Goal: Transaction & Acquisition: Purchase product/service

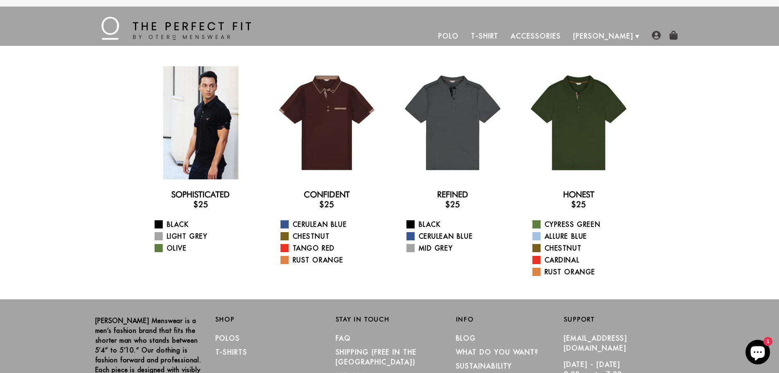
click at [198, 134] on div at bounding box center [200, 122] width 113 height 113
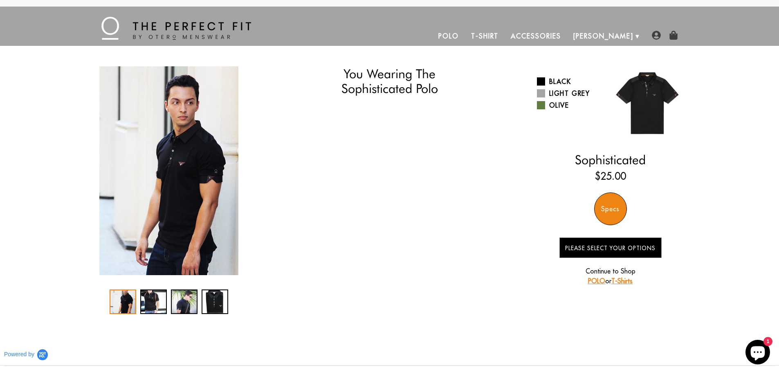
select select "55-56"
select select "M"
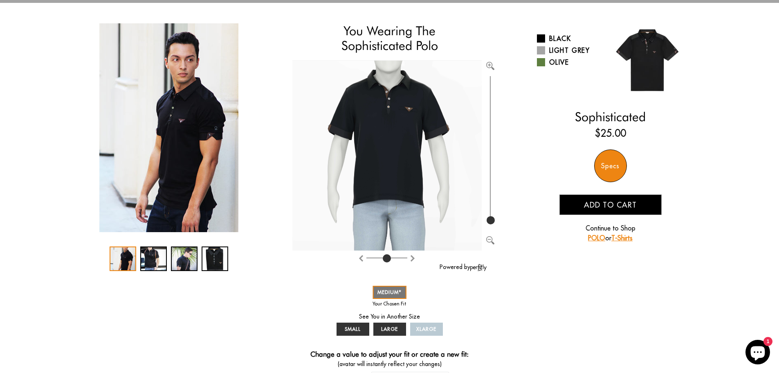
scroll to position [41, 0]
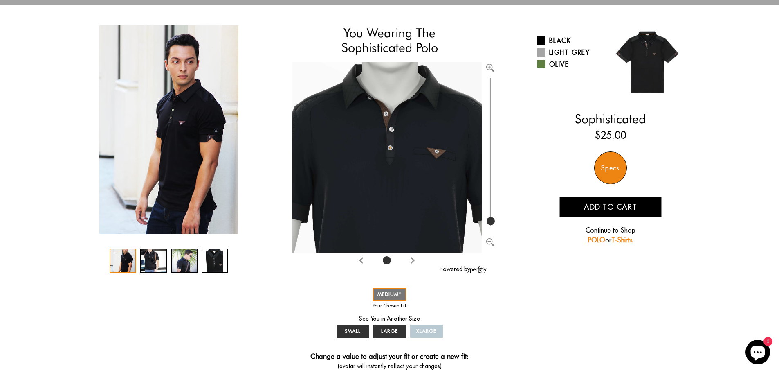
type input "100"
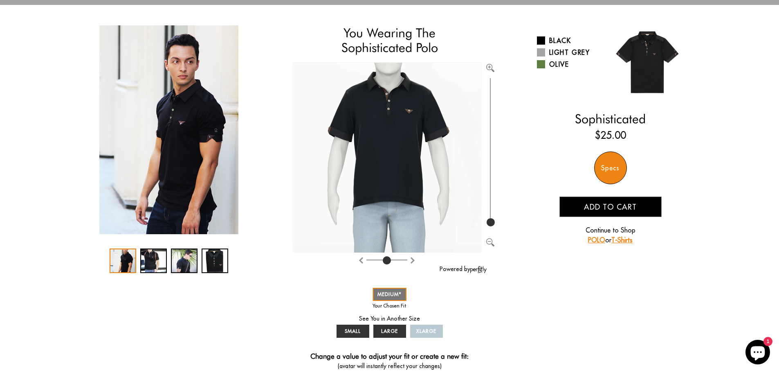
drag, startPoint x: 490, startPoint y: 215, endPoint x: 494, endPoint y: 232, distance: 18.0
click at [494, 228] on input "range" at bounding box center [490, 152] width 8 height 152
drag, startPoint x: 386, startPoint y: 260, endPoint x: 387, endPoint y: 264, distance: 4.3
click at [387, 262] on input "range" at bounding box center [386, 261] width 41 height 1
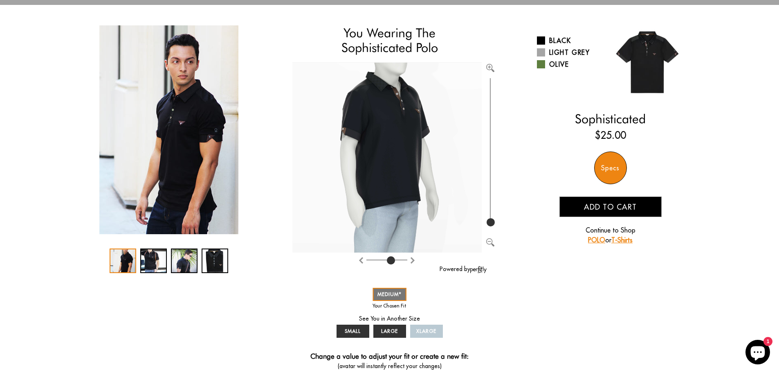
type input "4"
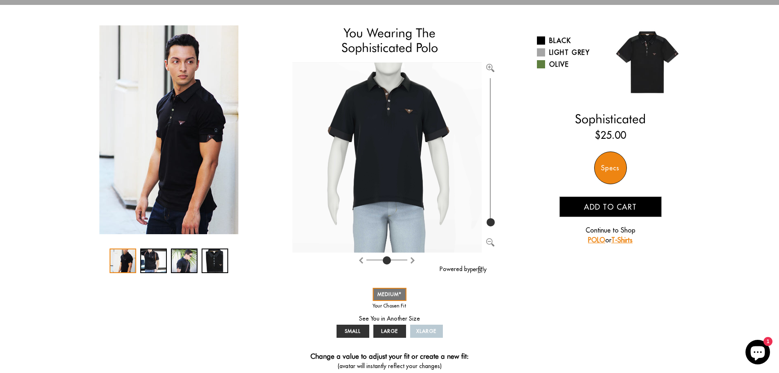
click at [388, 262] on input "range" at bounding box center [386, 261] width 41 height 1
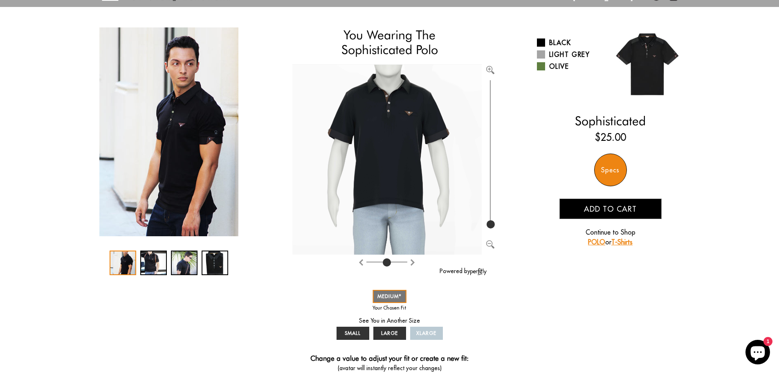
scroll to position [0, 0]
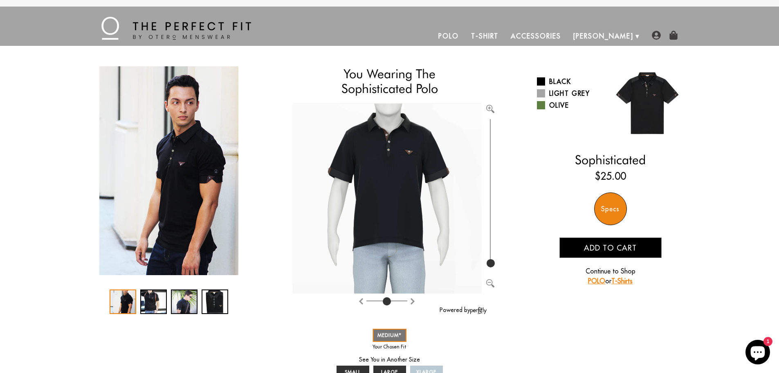
click at [600, 245] on span "Add to cart" at bounding box center [610, 247] width 53 height 9
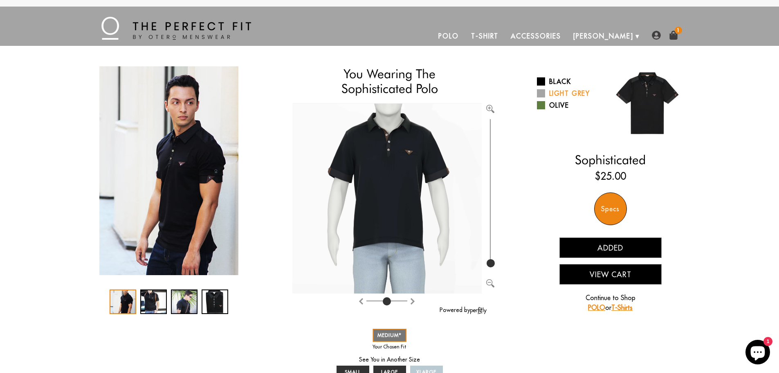
click at [556, 91] on link "Light Grey" at bounding box center [570, 93] width 67 height 10
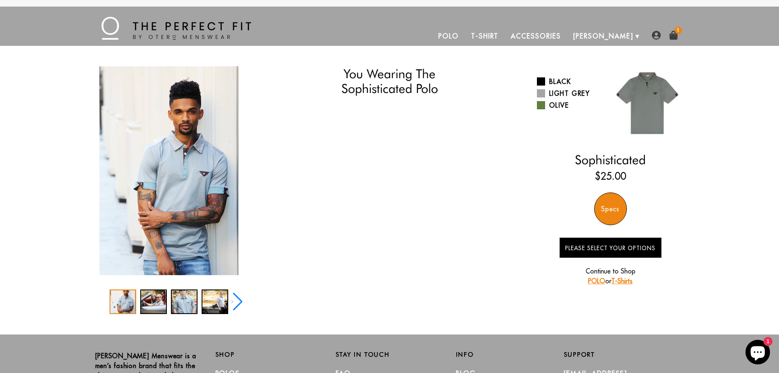
select select "55-56"
select select "M"
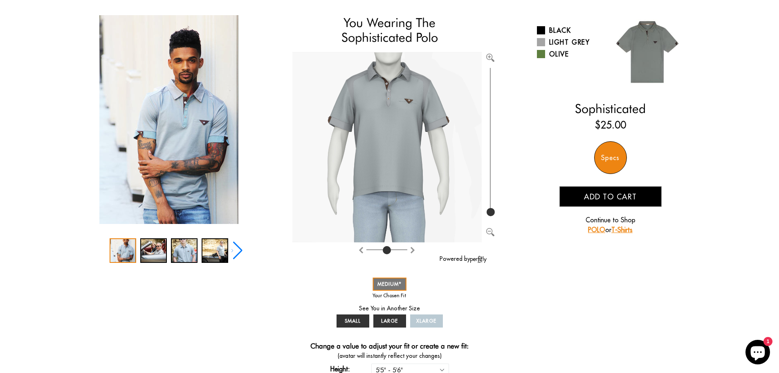
scroll to position [41, 0]
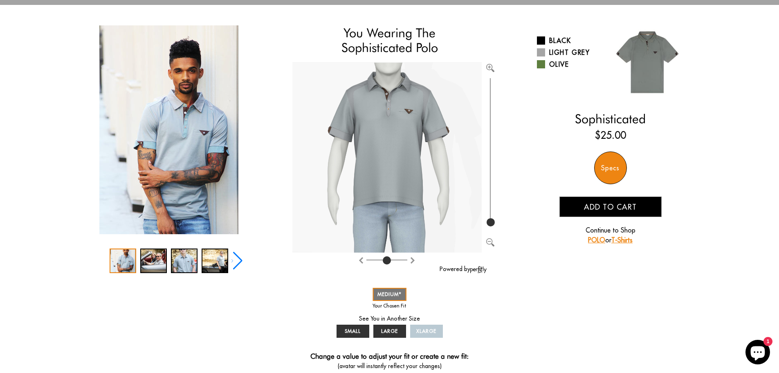
click at [613, 204] on span "Add to cart" at bounding box center [610, 206] width 53 height 9
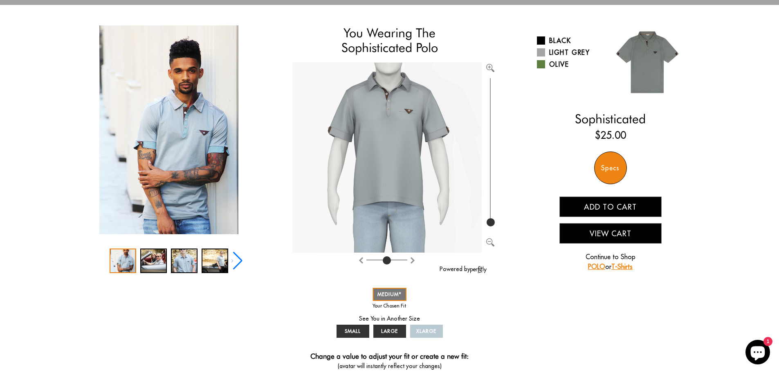
click at [594, 267] on link "POLO" at bounding box center [596, 266] width 17 height 8
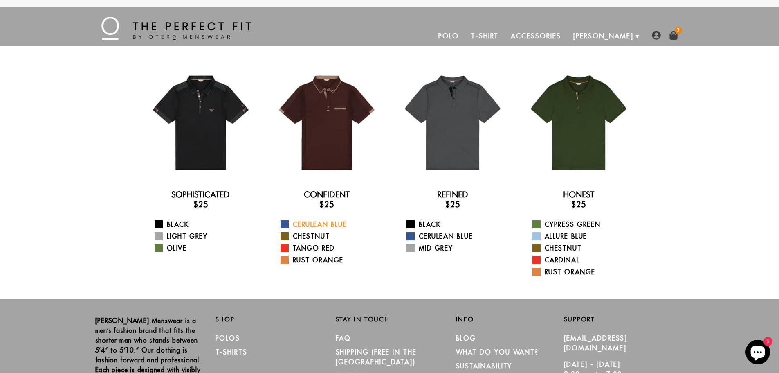
click at [337, 222] on link "Cerulean Blue" at bounding box center [332, 224] width 103 height 10
click at [444, 235] on link "Cerulean Blue" at bounding box center [458, 236] width 103 height 10
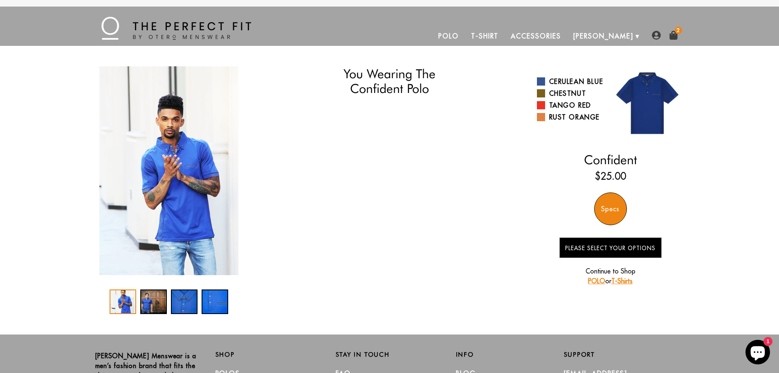
select select "55-56"
select select "M"
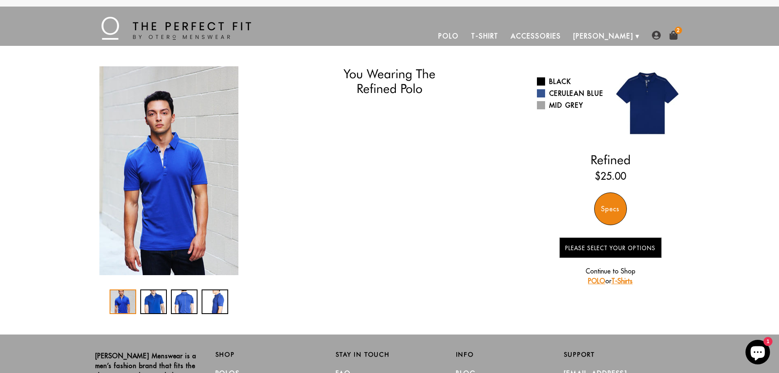
select select "55-56"
select select "M"
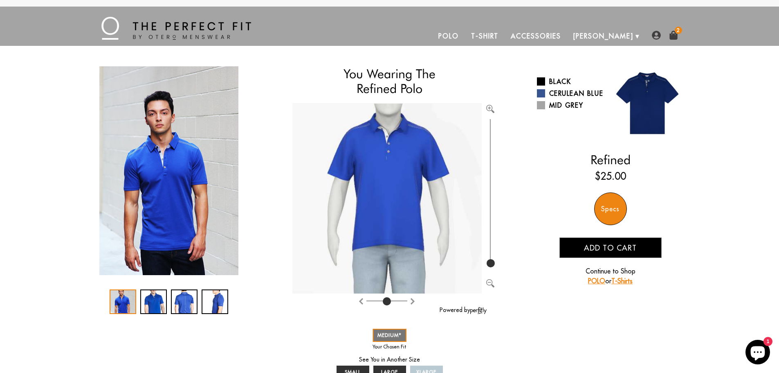
click at [676, 33] on span "2" at bounding box center [678, 30] width 7 height 7
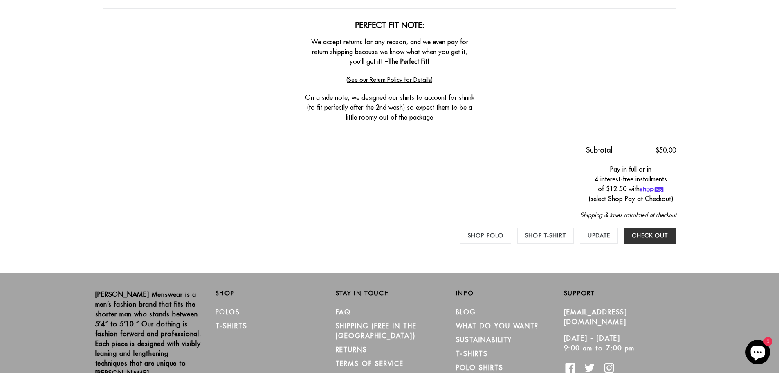
scroll to position [327, 0]
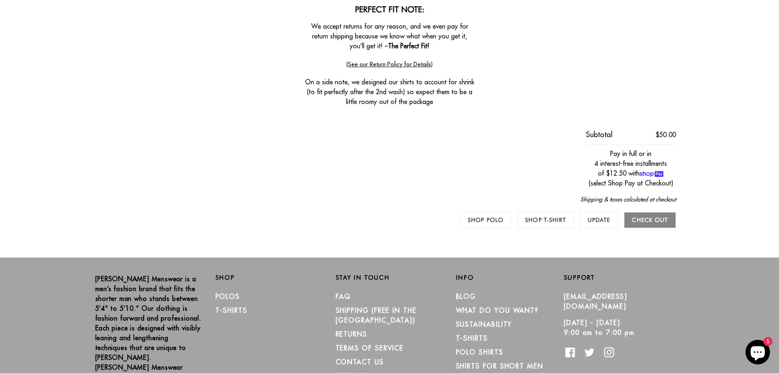
click at [644, 224] on input "Check out" at bounding box center [650, 220] width 52 height 16
click at [655, 218] on input "Check out" at bounding box center [650, 220] width 52 height 16
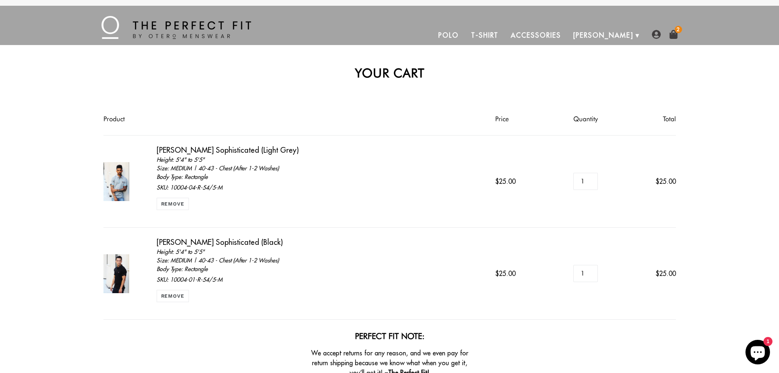
scroll to position [0, 0]
click at [656, 33] on img at bounding box center [656, 35] width 9 height 9
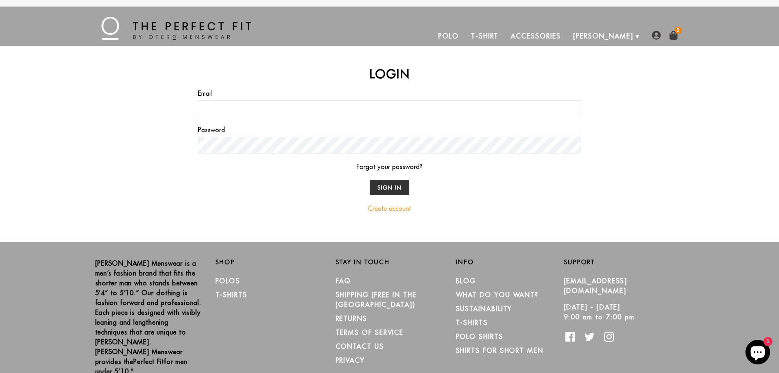
click at [399, 208] on link "Create account" at bounding box center [389, 208] width 43 height 8
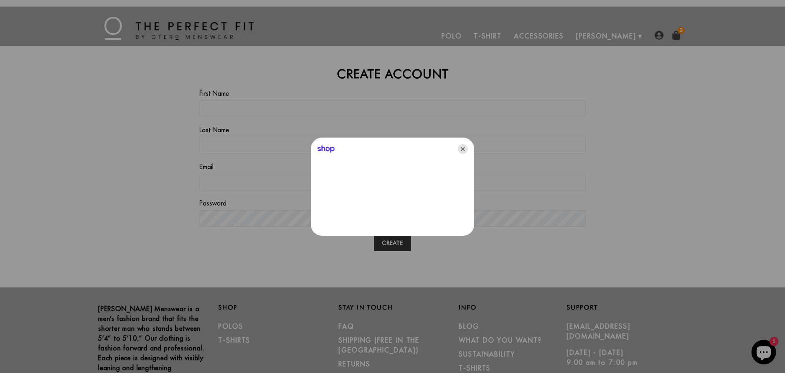
click at [462, 148] on icon "Close" at bounding box center [463, 149] width 10 height 10
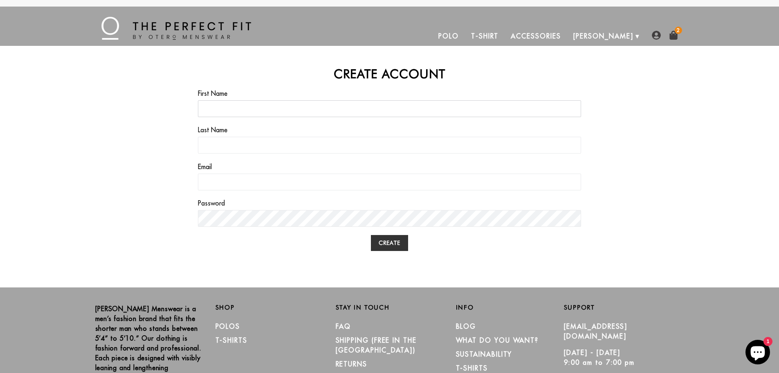
drag, startPoint x: 258, startPoint y: 110, endPoint x: 265, endPoint y: 109, distance: 7.0
click at [258, 110] on input "First Name" at bounding box center [390, 108] width 384 height 17
type input "DENNIS"
type input "HUNTER"
click at [240, 181] on input "Email" at bounding box center [390, 181] width 384 height 17
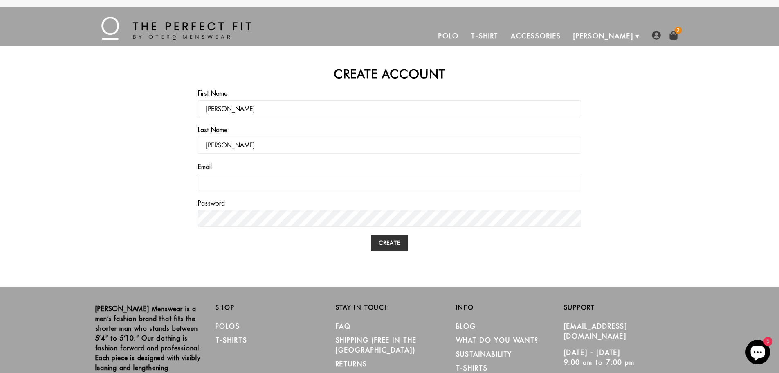
type input "wicket1917@gmail.com"
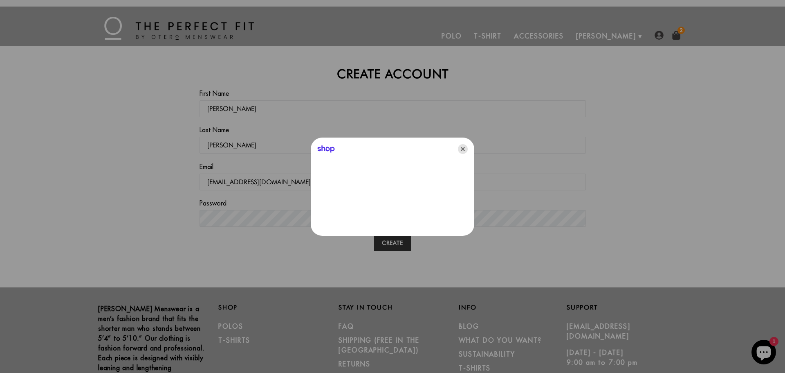
click at [461, 147] on icon "Close" at bounding box center [463, 149] width 10 height 10
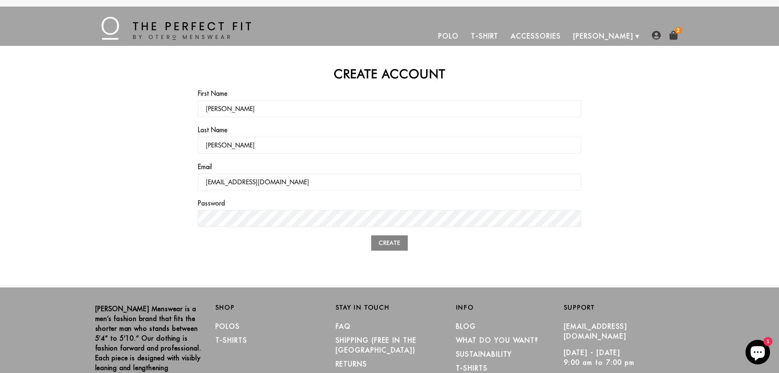
click at [390, 242] on input "Create" at bounding box center [389, 243] width 37 height 16
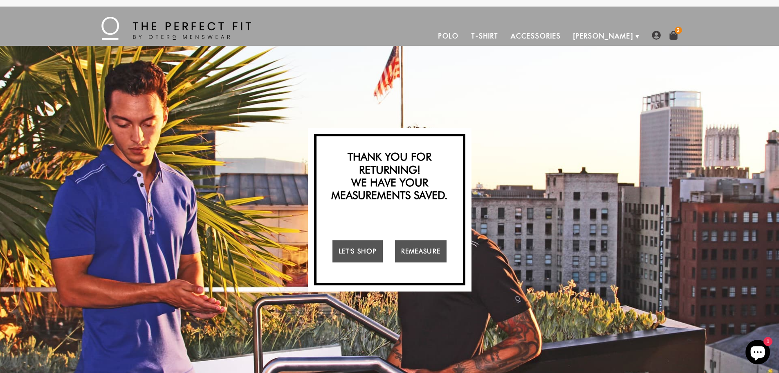
click at [676, 30] on span "2" at bounding box center [678, 30] width 7 height 7
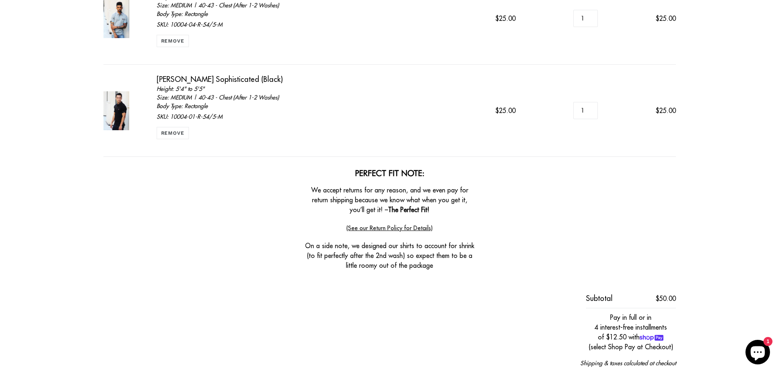
scroll to position [245, 0]
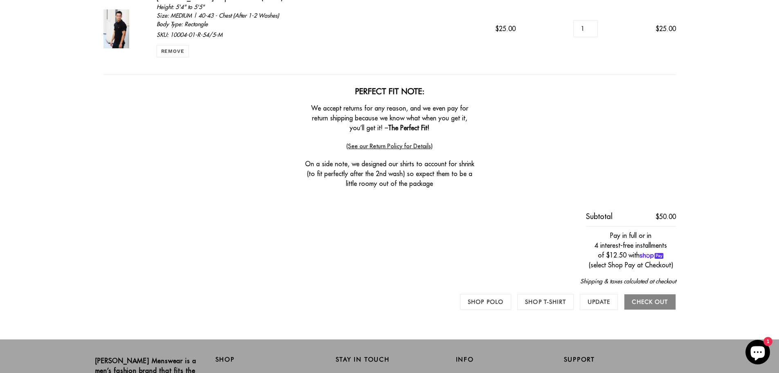
click at [642, 302] on input "Check out" at bounding box center [650, 302] width 52 height 16
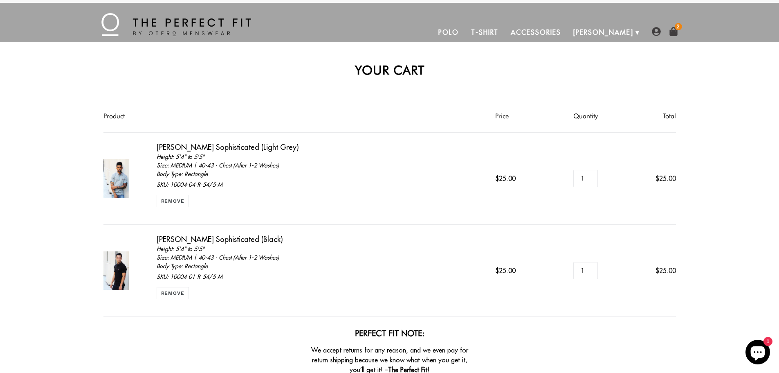
scroll to position [0, 0]
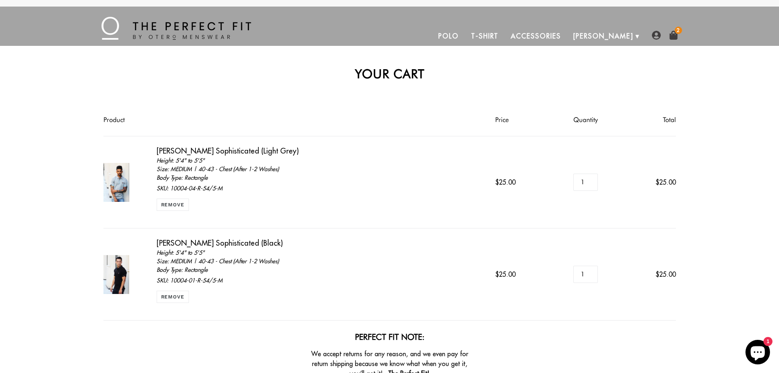
click at [465, 33] on link "Polo" at bounding box center [448, 36] width 33 height 20
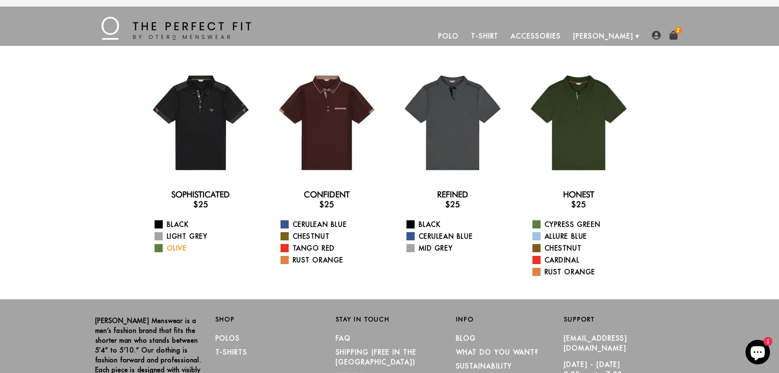
click at [178, 247] on link "Olive" at bounding box center [206, 248] width 103 height 10
click at [312, 222] on link "Cerulean Blue" at bounding box center [332, 224] width 103 height 10
click at [195, 234] on link "Light Grey" at bounding box center [206, 236] width 103 height 10
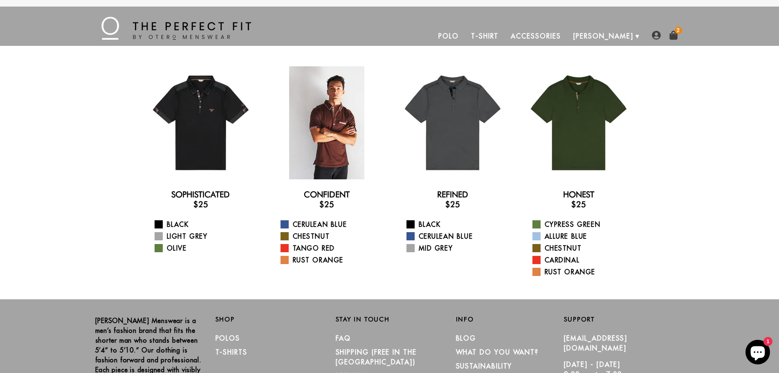
click at [341, 121] on div at bounding box center [326, 122] width 113 height 113
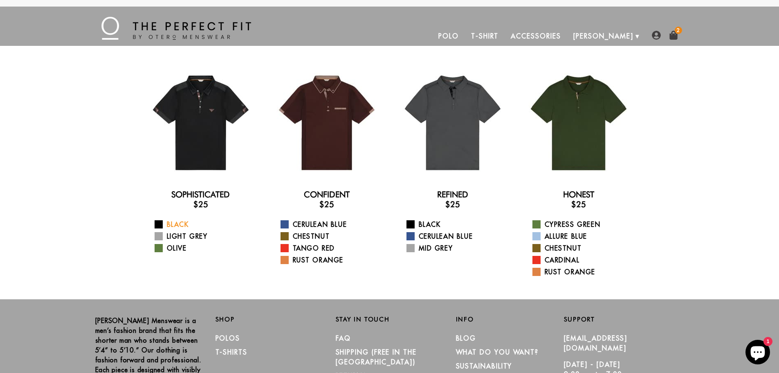
click at [182, 222] on link "Black" at bounding box center [206, 224] width 103 height 10
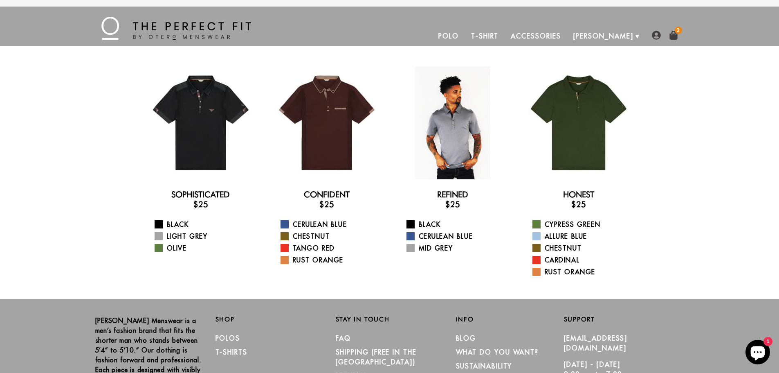
click at [449, 122] on div at bounding box center [452, 122] width 113 height 113
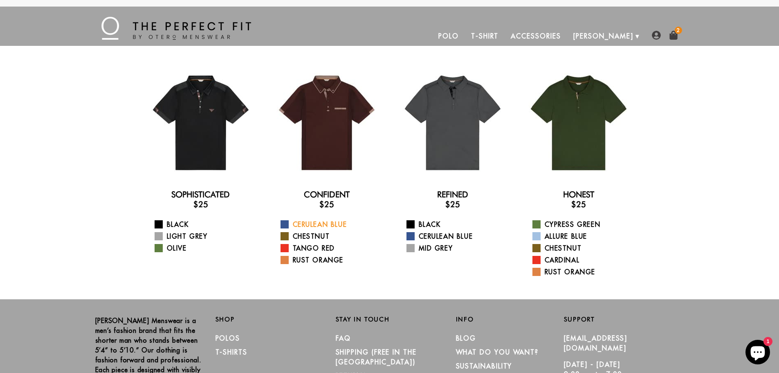
click at [332, 222] on link "Cerulean Blue" at bounding box center [332, 224] width 103 height 10
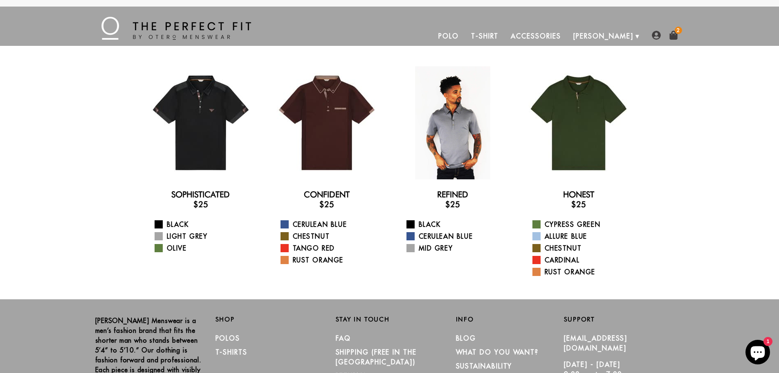
click at [455, 120] on div at bounding box center [452, 122] width 113 height 113
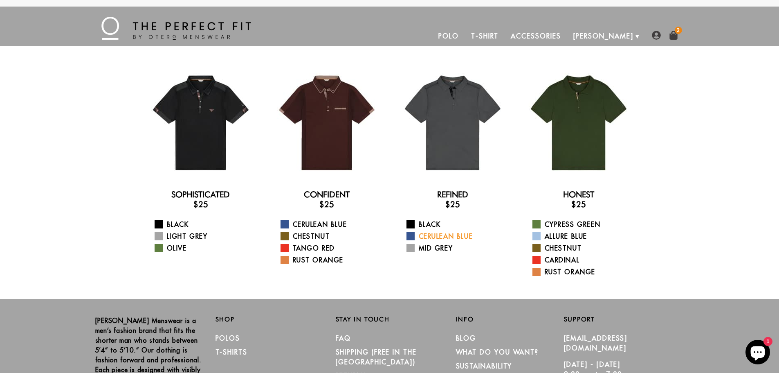
click at [427, 235] on link "Cerulean Blue" at bounding box center [458, 236] width 103 height 10
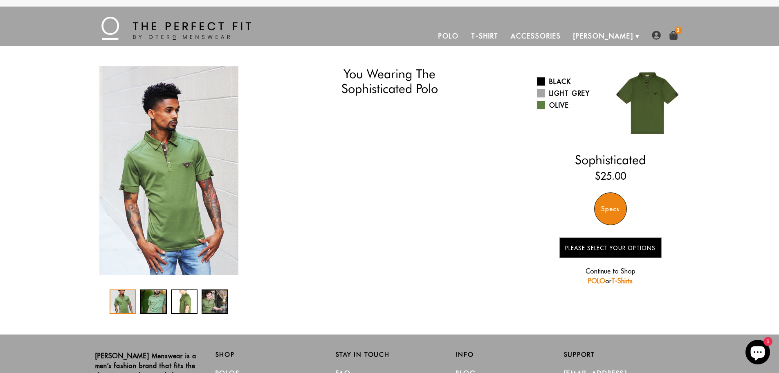
select select "55-56"
select select "M"
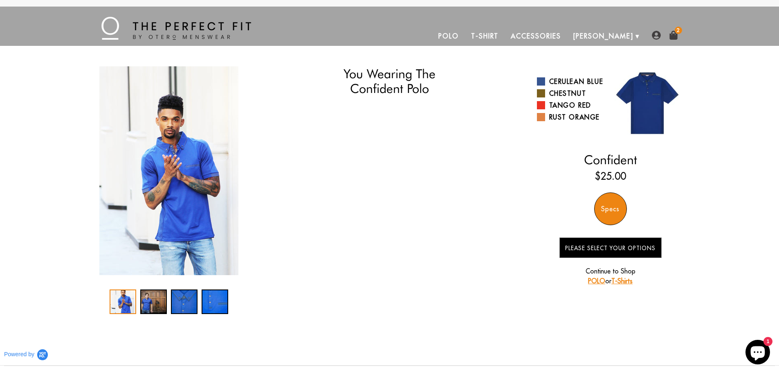
select select "55-56"
select select "M"
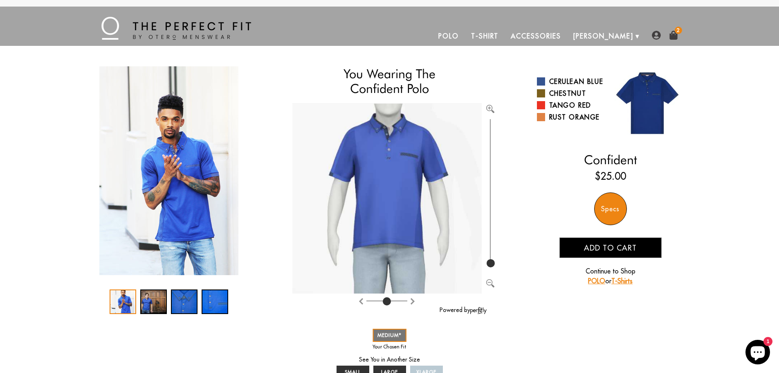
click at [612, 206] on div "Specs" at bounding box center [610, 208] width 33 height 33
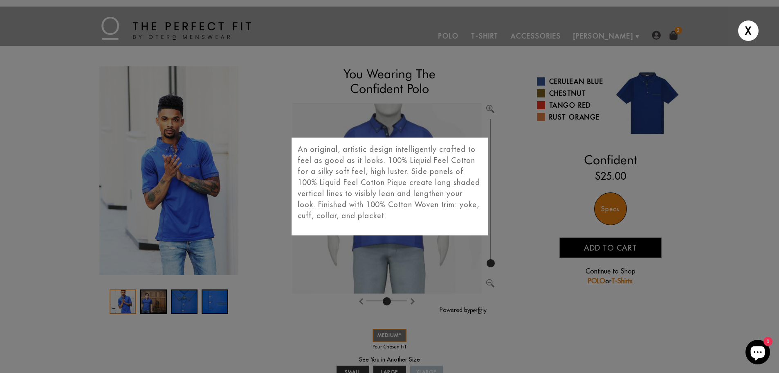
drag, startPoint x: 619, startPoint y: 207, endPoint x: 613, endPoint y: 207, distance: 6.1
click at [615, 207] on div "X An original, artistic design intelligently crafted to feel as good as it look…" at bounding box center [389, 186] width 779 height 373
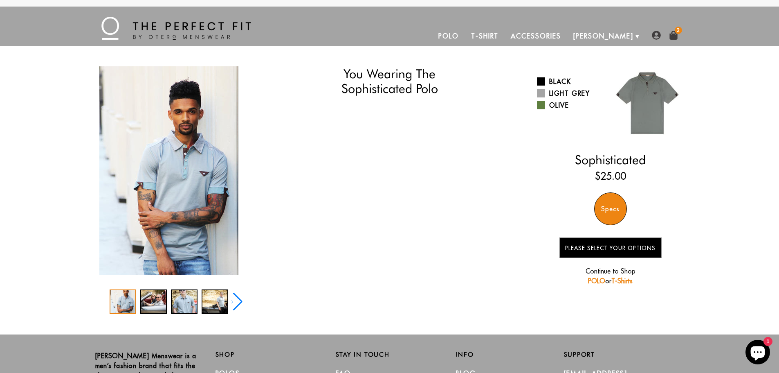
select select "55-56"
select select "M"
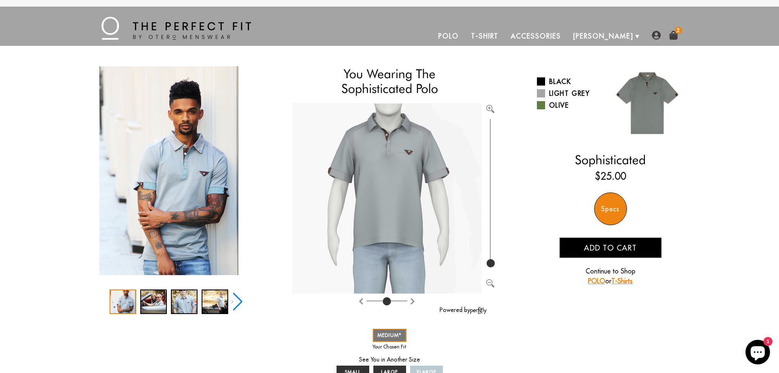
click at [613, 208] on div "Specs" at bounding box center [610, 208] width 33 height 33
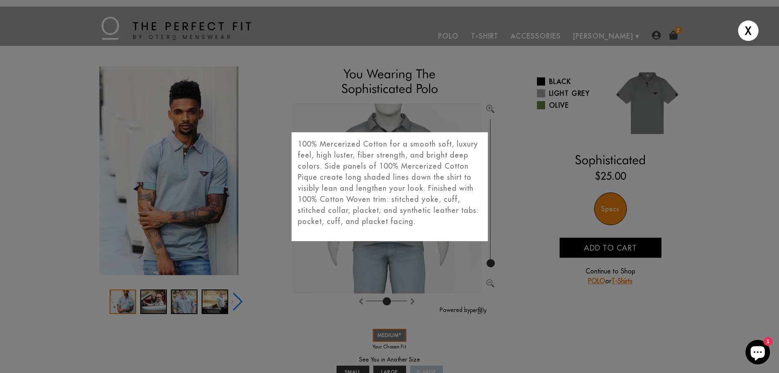
click at [609, 212] on div "X 100% Mercerized Cotton for a smooth soft, luxury feel, high luster, fiber str…" at bounding box center [389, 186] width 779 height 373
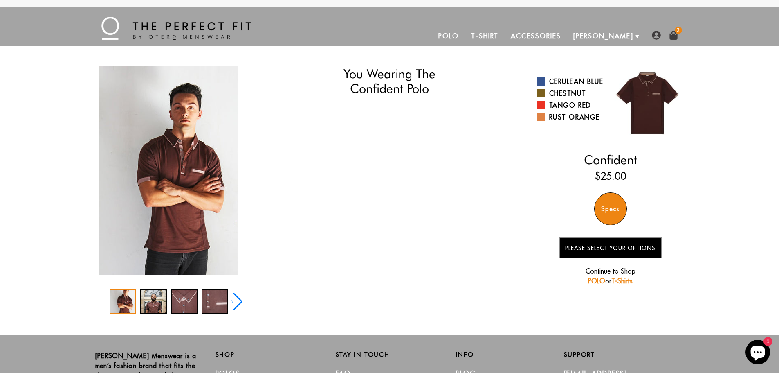
select select "55-56"
select select "M"
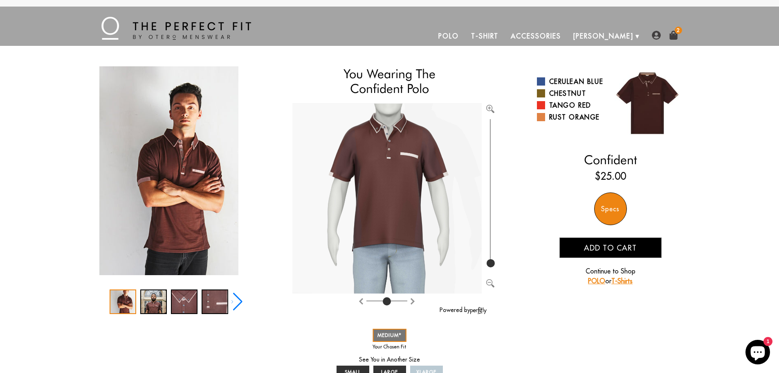
click at [608, 207] on div "Specs" at bounding box center [610, 208] width 33 height 33
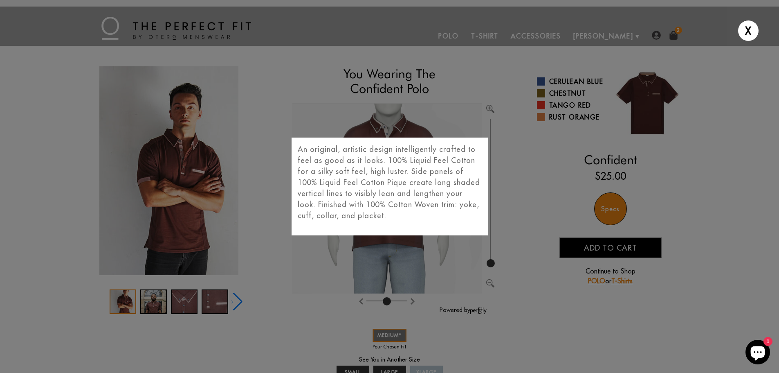
click at [602, 205] on div "X An original, artistic design intelligently crafted to feel as good as it look…" at bounding box center [389, 186] width 779 height 373
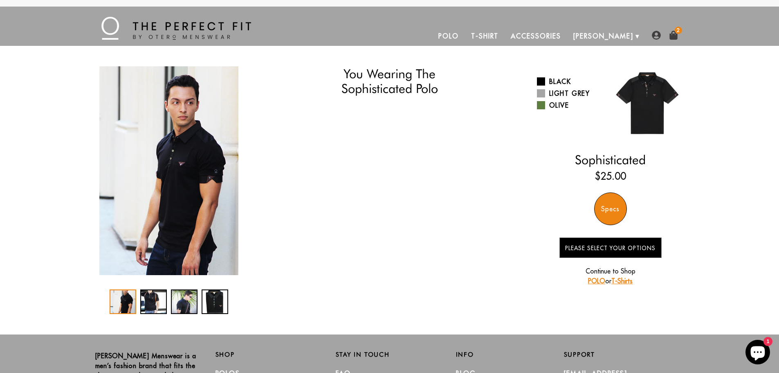
click at [608, 204] on div "Specs" at bounding box center [610, 208] width 33 height 33
select select "55-56"
select select "M"
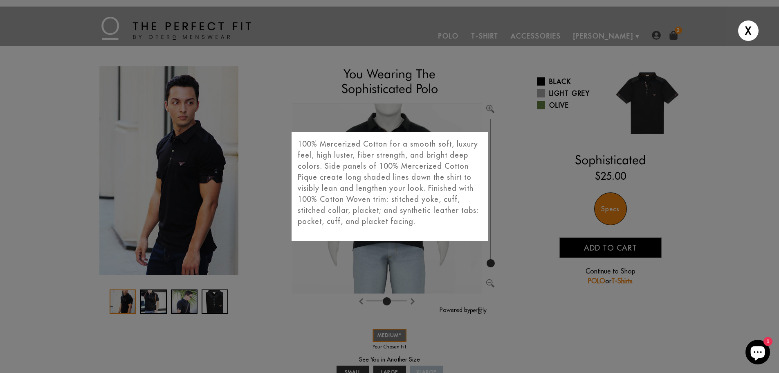
click at [604, 209] on div "X 100% Mercerized Cotton for a smooth soft, luxury feel, high luster, fiber str…" at bounding box center [389, 186] width 779 height 373
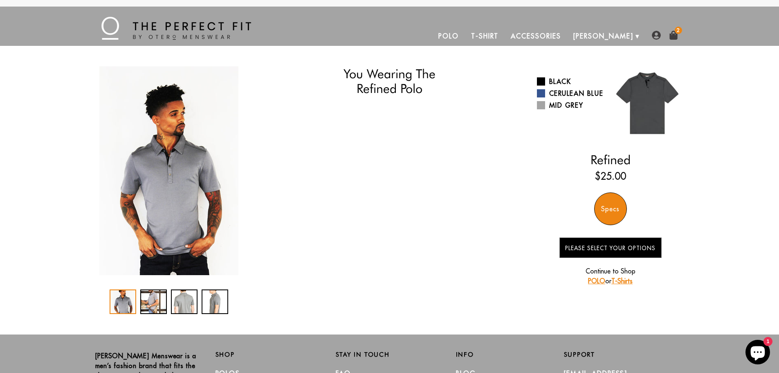
select select "55-56"
select select "M"
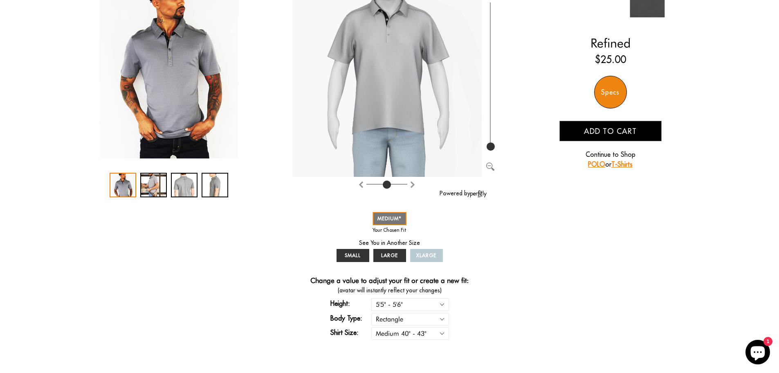
scroll to position [123, 0]
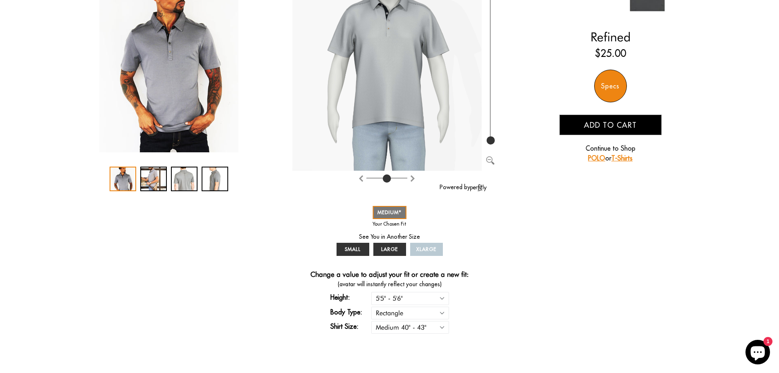
click at [611, 88] on div "Specs" at bounding box center [610, 86] width 33 height 33
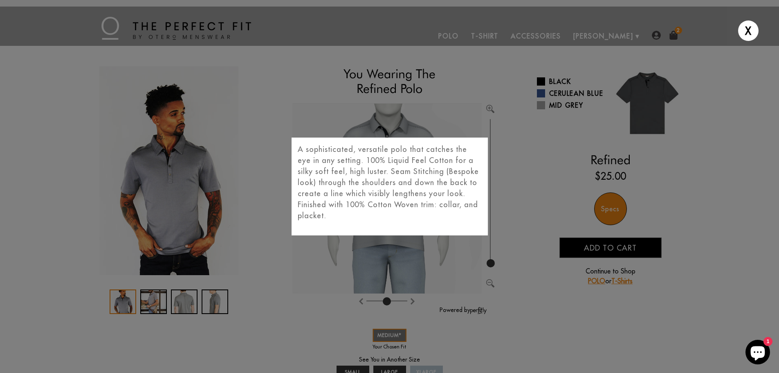
click at [613, 211] on div "X A sophisticated, versatile polo that catches the eye in any setting. 100% Liq…" at bounding box center [389, 186] width 779 height 373
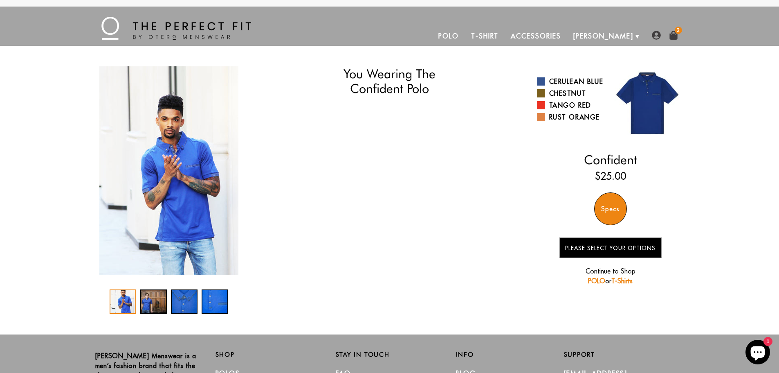
select select "55-56"
select select "M"
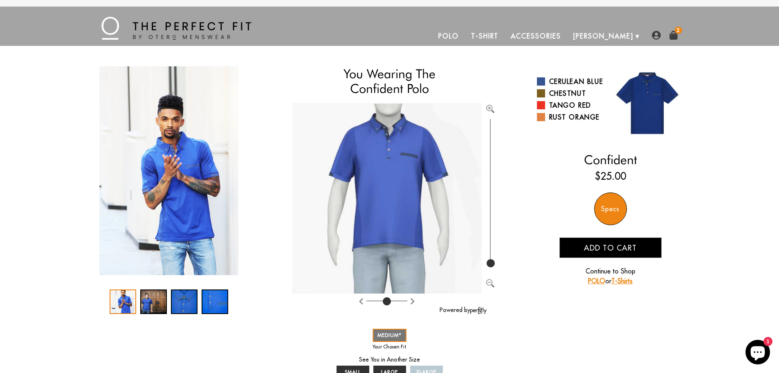
click at [618, 204] on div "Specs" at bounding box center [610, 208] width 33 height 33
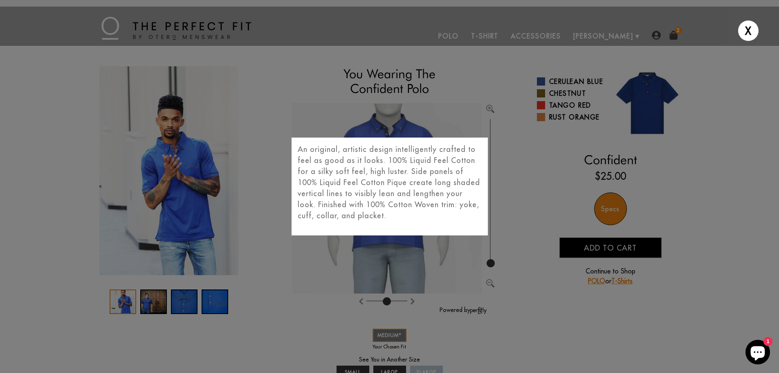
click at [620, 202] on div "X An original, artistic design intelligently crafted to feel as good as it look…" at bounding box center [389, 186] width 779 height 373
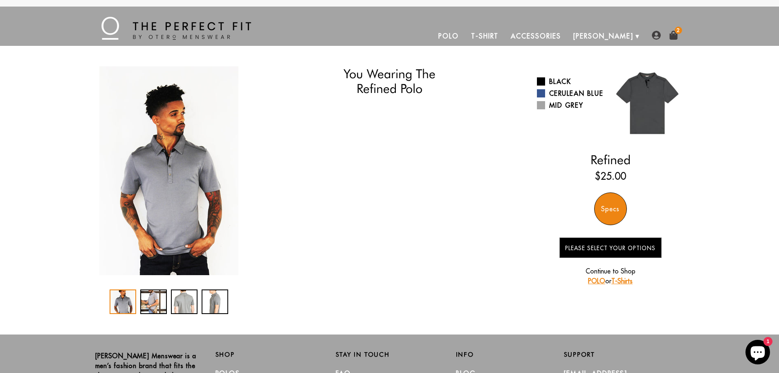
select select "55-56"
select select "M"
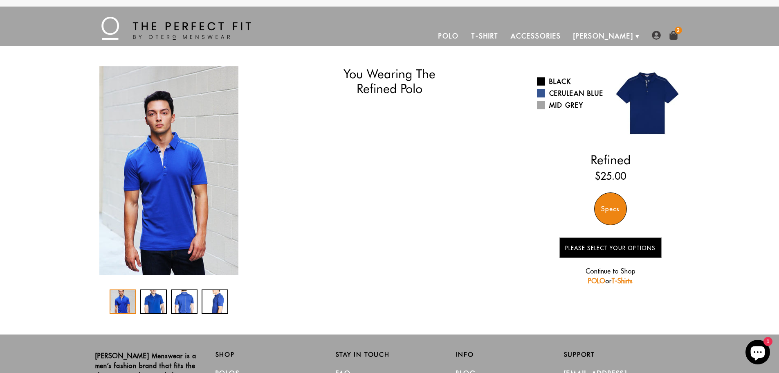
select select "55-56"
select select "M"
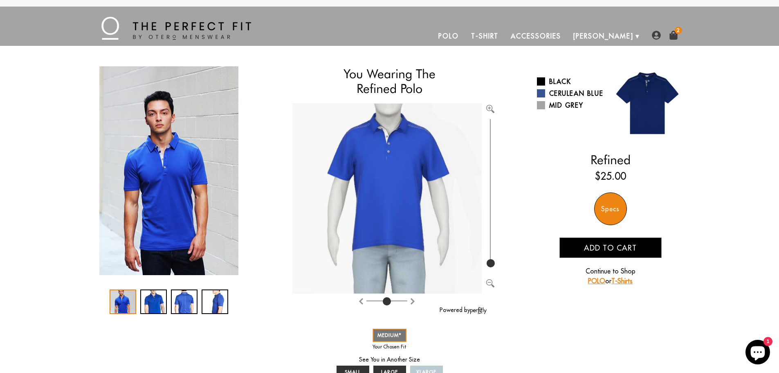
click at [625, 245] on span "Add to cart" at bounding box center [610, 247] width 53 height 9
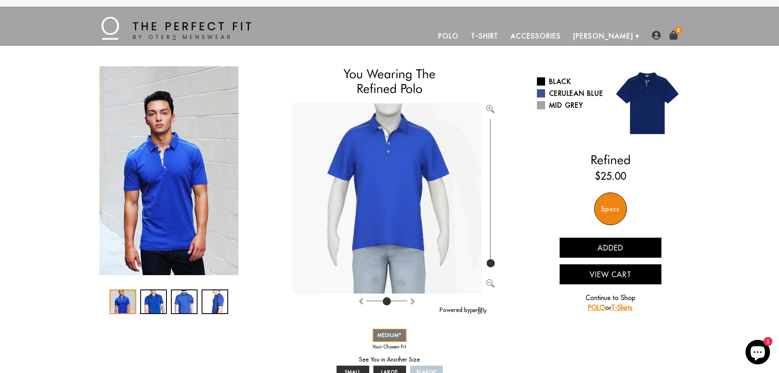
click at [605, 275] on button "View Cart" at bounding box center [611, 274] width 102 height 20
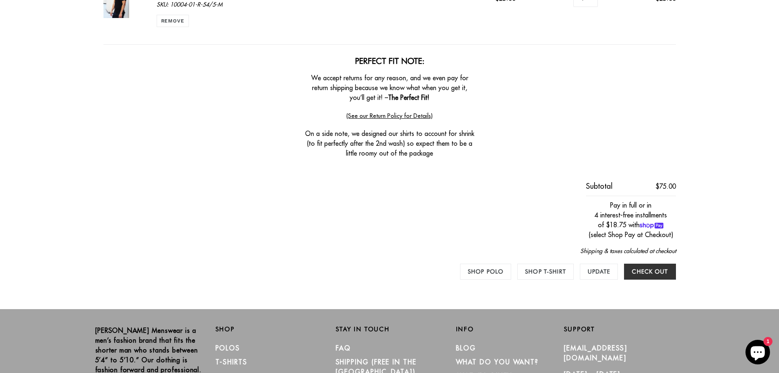
scroll to position [368, 0]
click at [654, 270] on input "Check out" at bounding box center [650, 271] width 52 height 16
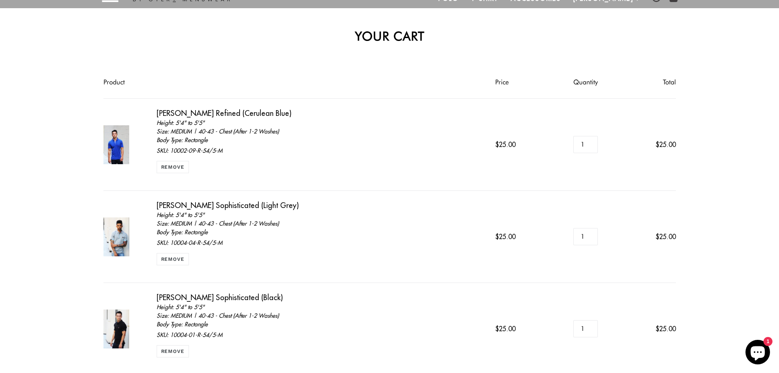
scroll to position [0, 0]
